Goal: Transaction & Acquisition: Subscribe to service/newsletter

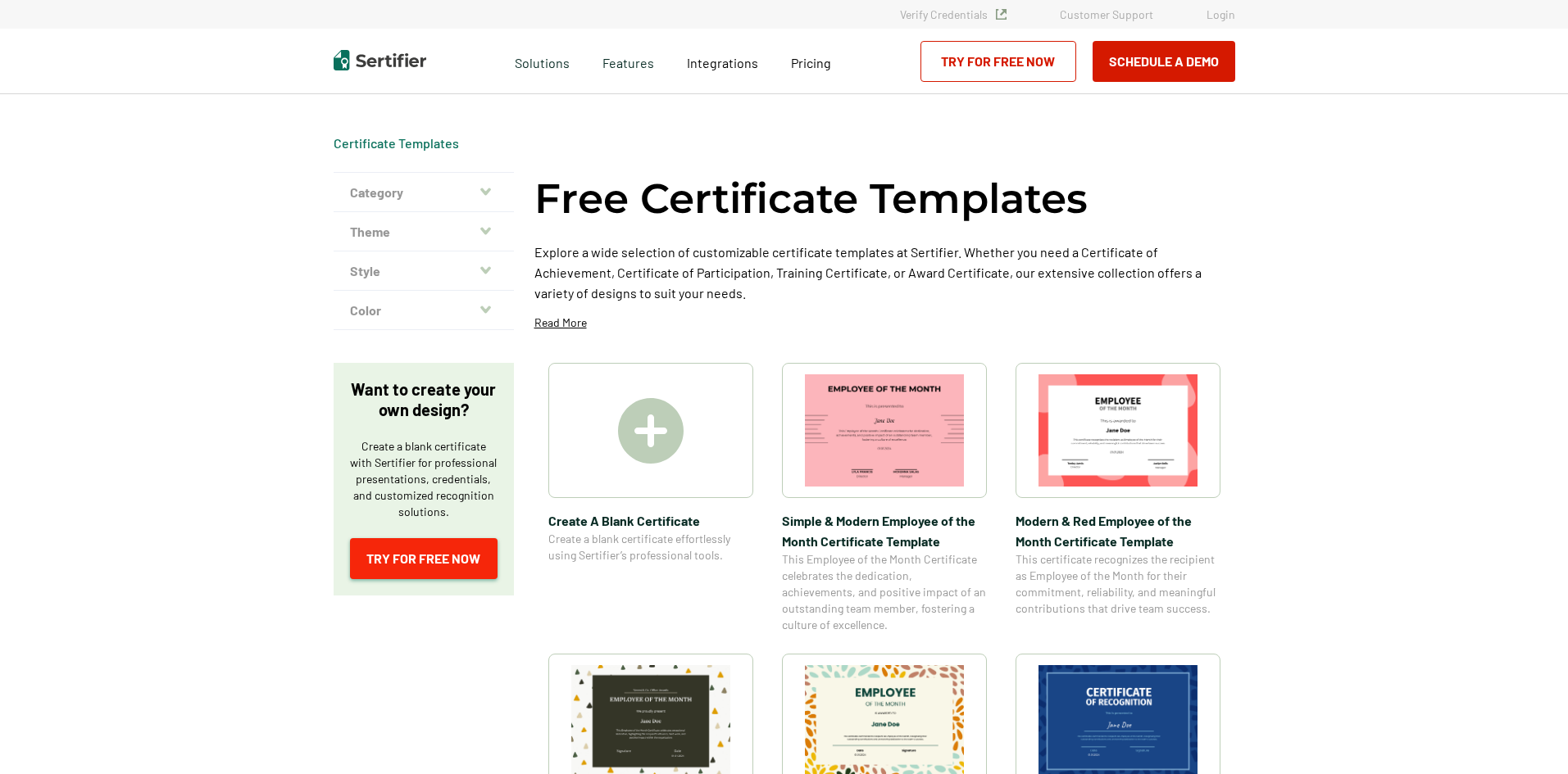
click at [457, 570] on link "Try for Free Now" at bounding box center [424, 558] width 148 height 41
